Goal: Transaction & Acquisition: Book appointment/travel/reservation

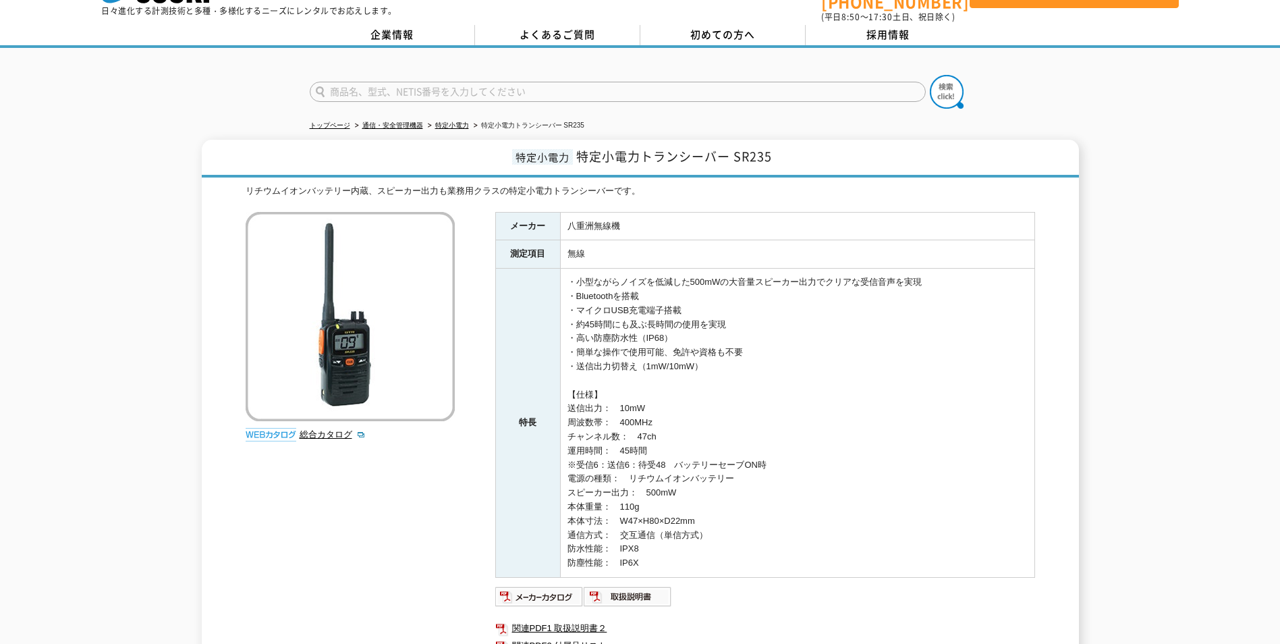
scroll to position [206, 0]
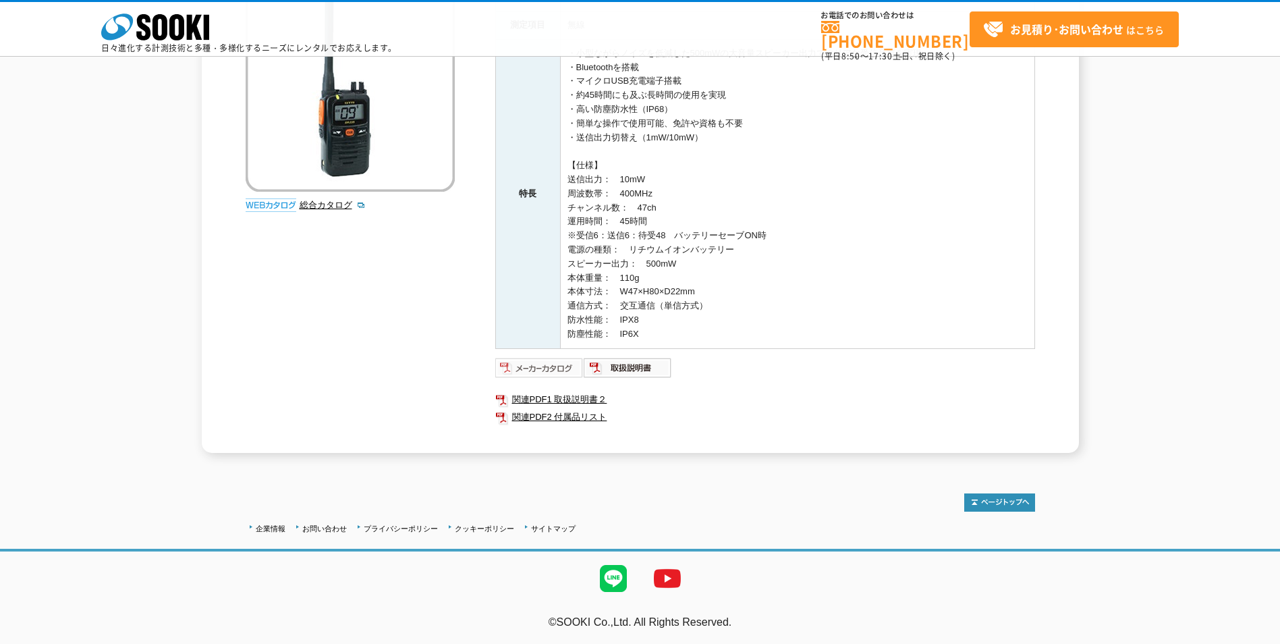
click at [542, 365] on img at bounding box center [539, 368] width 88 height 22
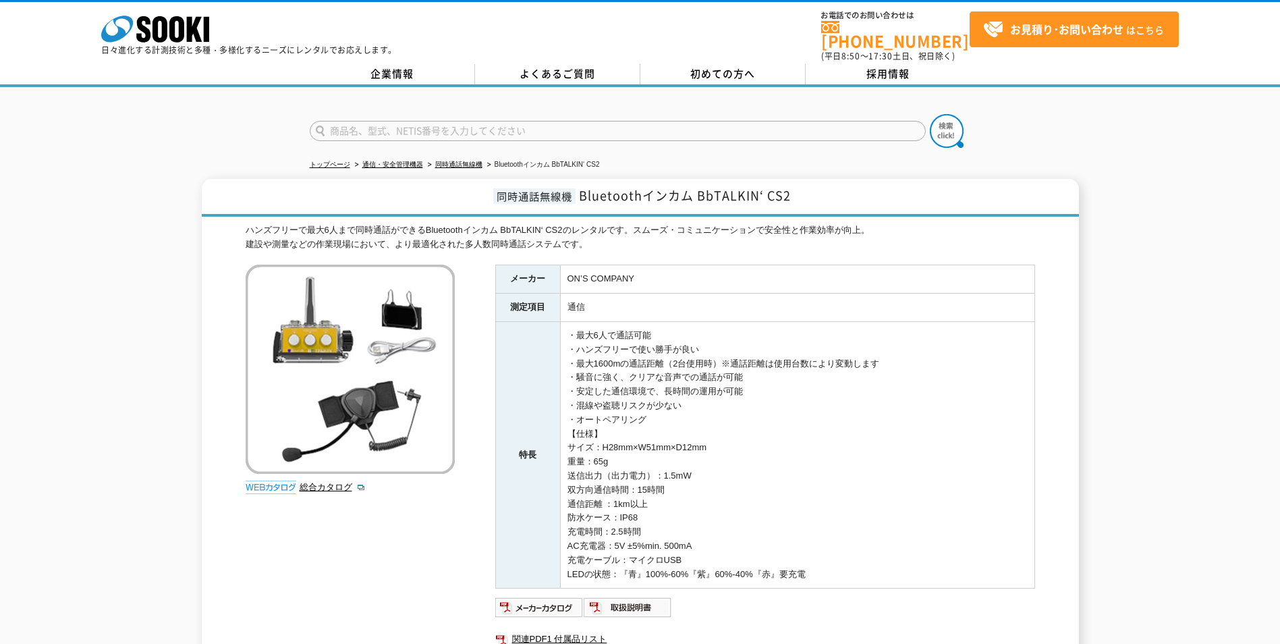
scroll to position [135, 0]
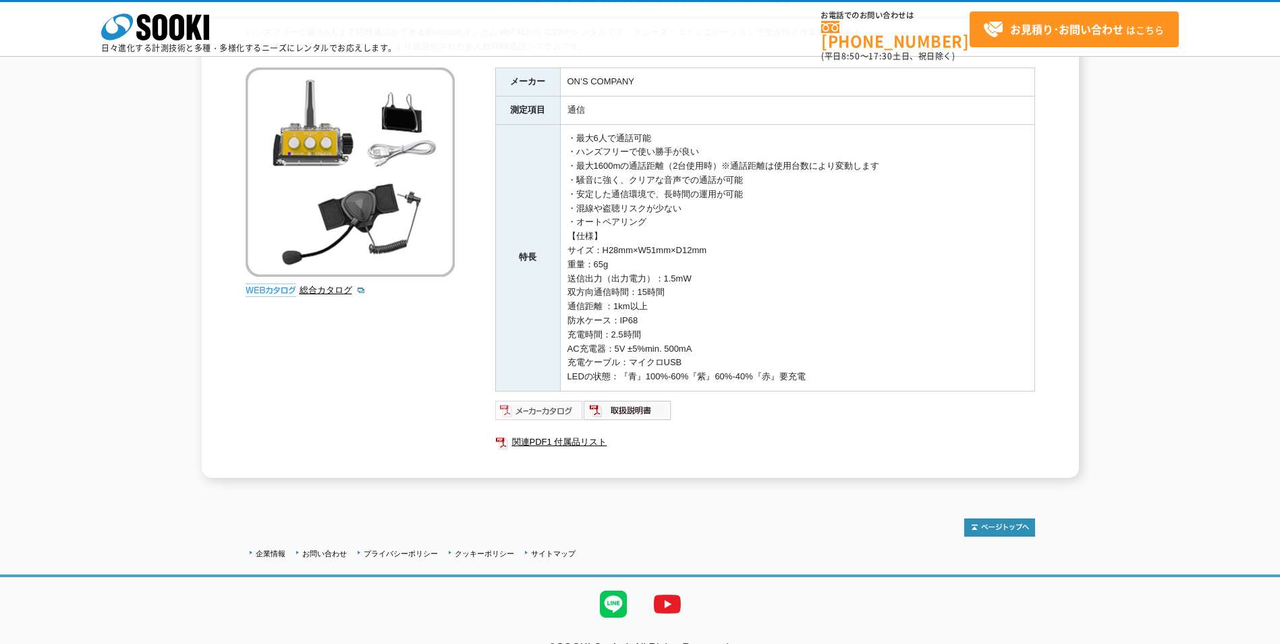
click at [546, 414] on img at bounding box center [539, 410] width 88 height 22
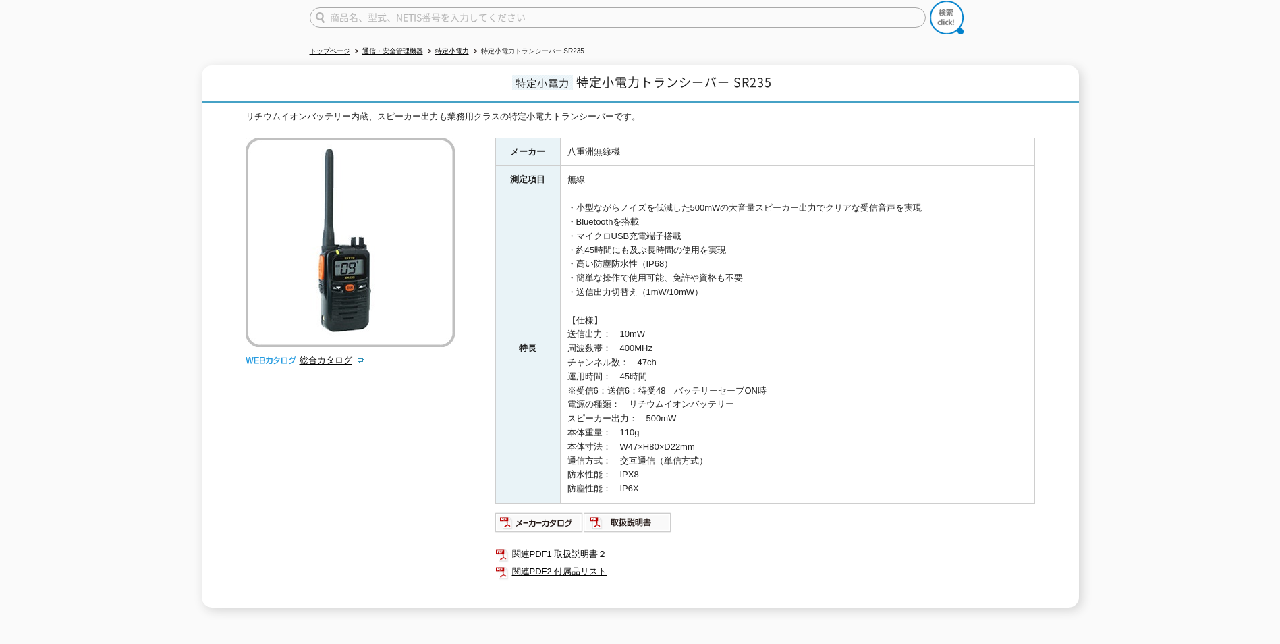
scroll to position [135, 0]
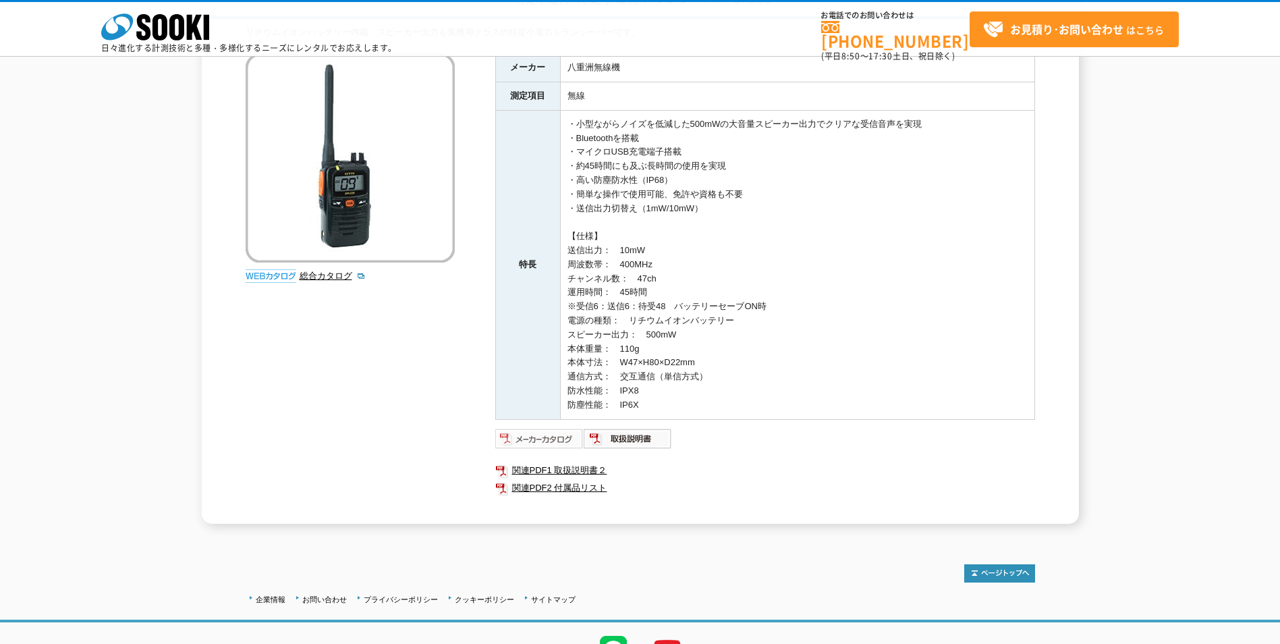
click at [564, 441] on img at bounding box center [539, 439] width 88 height 22
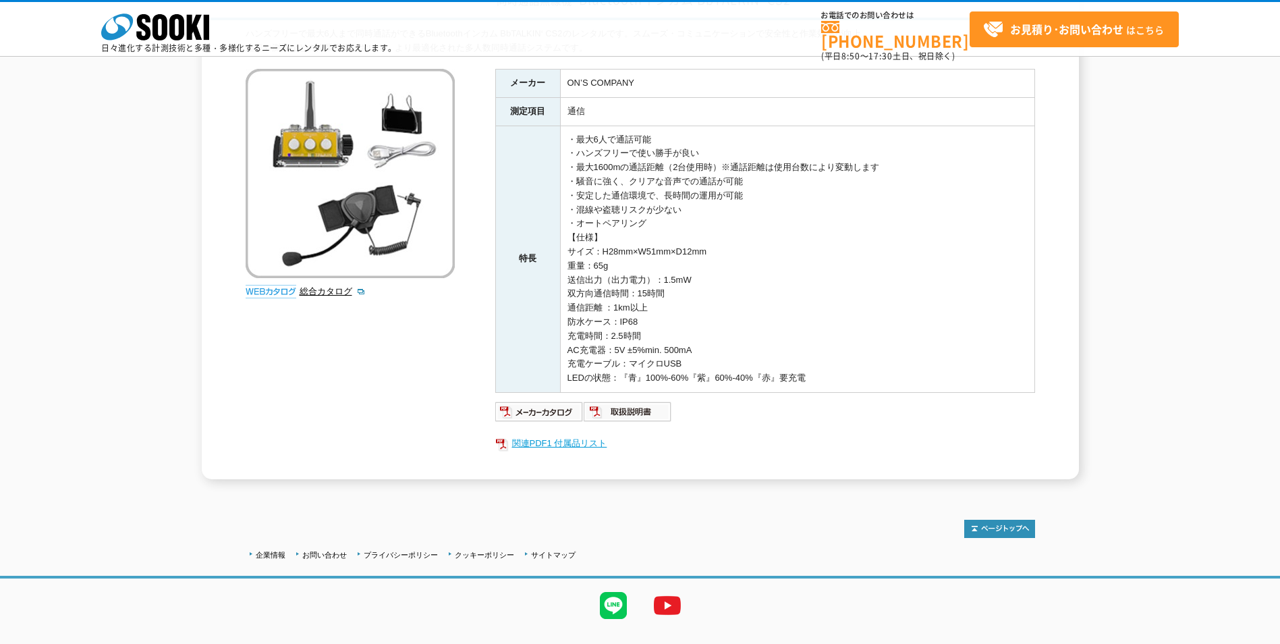
scroll to position [135, 0]
click at [554, 409] on img at bounding box center [539, 410] width 88 height 22
